Goal: Task Accomplishment & Management: Use online tool/utility

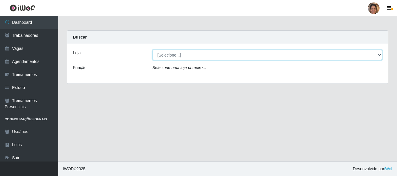
click at [380, 56] on select "[Selecione...] Mar Vermelho - CEASA Mar Vermelho - Centro de Distribuição" at bounding box center [267, 55] width 230 height 10
select select "474"
click at [152, 50] on select "[Selecione...] Mar Vermelho - CEASA Mar Vermelho - Centro de Distribuição" at bounding box center [267, 55] width 230 height 10
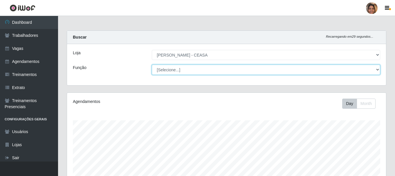
scroll to position [120, 319]
click at [215, 74] on select "[Selecione...] Repositor Repositor + Repositor ++" at bounding box center [266, 70] width 228 height 10
select select "24"
click at [152, 65] on select "[Selecione...] Repositor Repositor + Repositor ++" at bounding box center [266, 70] width 228 height 10
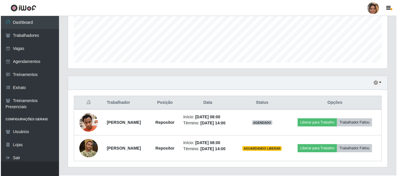
scroll to position [145, 0]
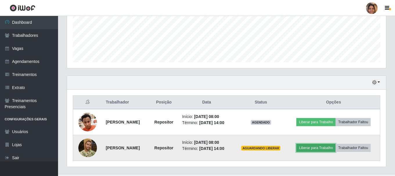
click at [332, 146] on button "Liberar para Trabalho" at bounding box center [315, 148] width 39 height 8
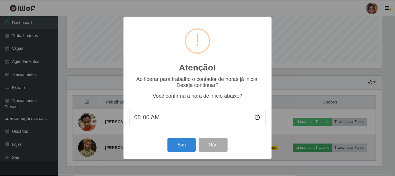
scroll to position [120, 316]
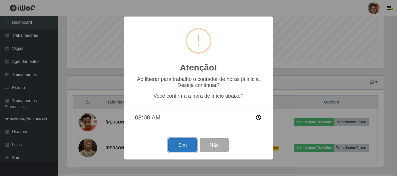
click at [183, 146] on button "Sim" at bounding box center [182, 145] width 28 height 14
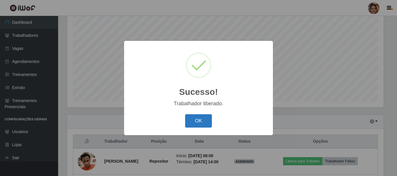
click at [196, 121] on button "OK" at bounding box center [198, 121] width 27 height 14
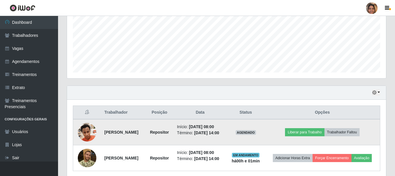
scroll to position [166, 0]
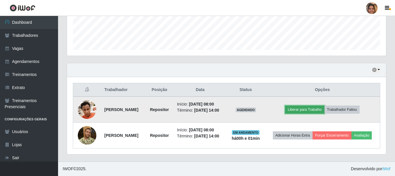
click at [313, 106] on button "Liberar para Trabalho" at bounding box center [304, 110] width 39 height 8
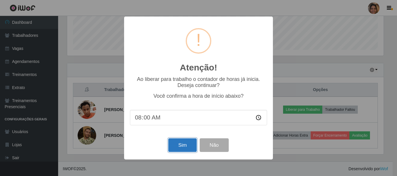
click at [188, 146] on button "Sim" at bounding box center [182, 145] width 28 height 14
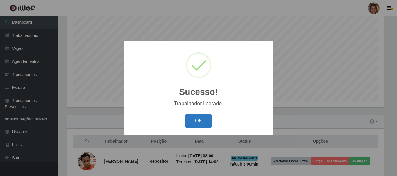
click at [192, 125] on button "OK" at bounding box center [198, 121] width 27 height 14
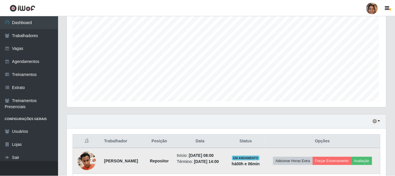
scroll to position [120, 319]
